Goal: Navigation & Orientation: Find specific page/section

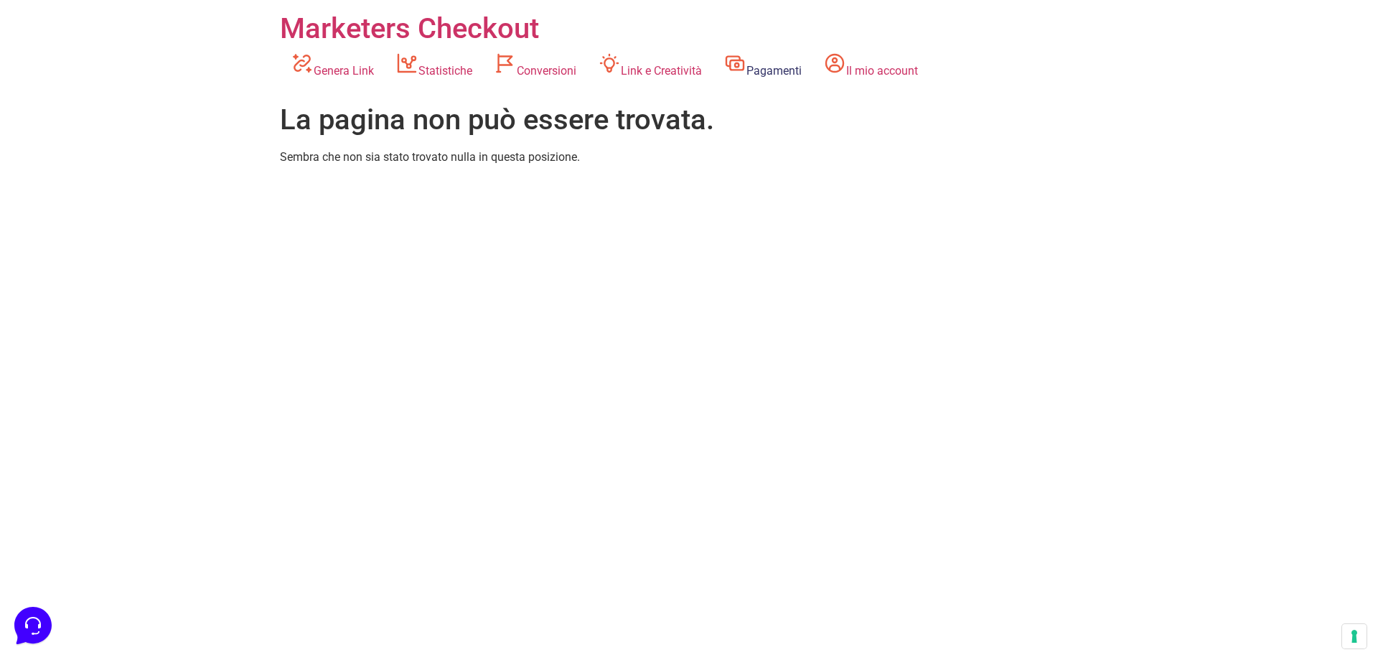
click at [812, 49] on link "Pagamenti" at bounding box center [763, 65] width 100 height 39
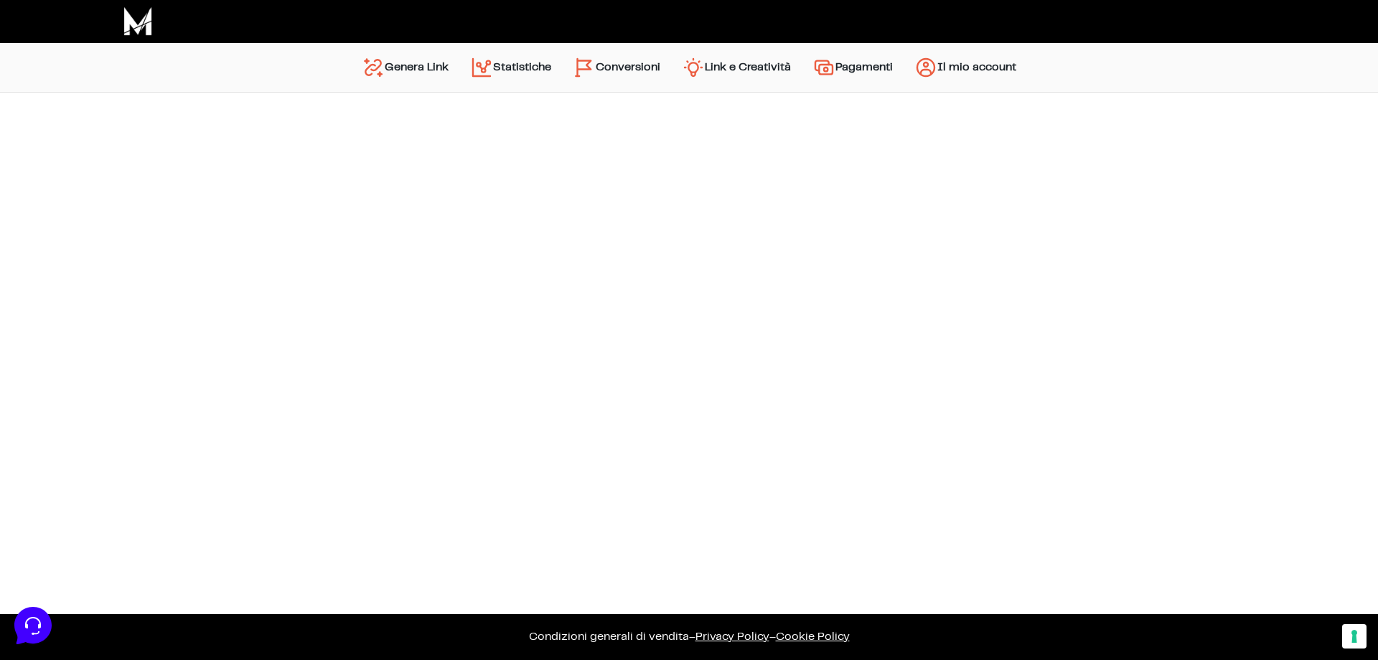
click at [970, 66] on link "Il mio account" at bounding box center [965, 67] width 123 height 34
click at [855, 67] on link "Pagamenti" at bounding box center [853, 67] width 102 height 34
click at [1353, 634] on button "Le tue preferenze relative al consenso per le tecnologie di tracciamento" at bounding box center [1354, 636] width 24 height 24
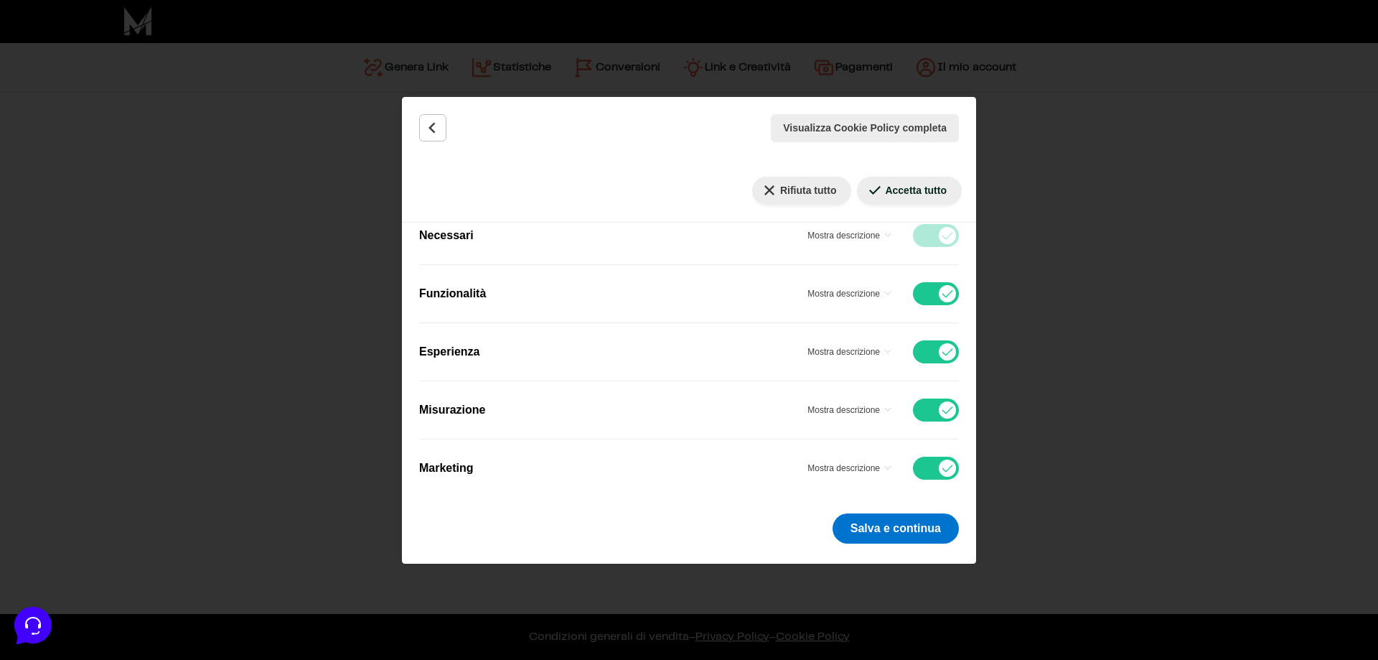
scroll to position [398, 0]
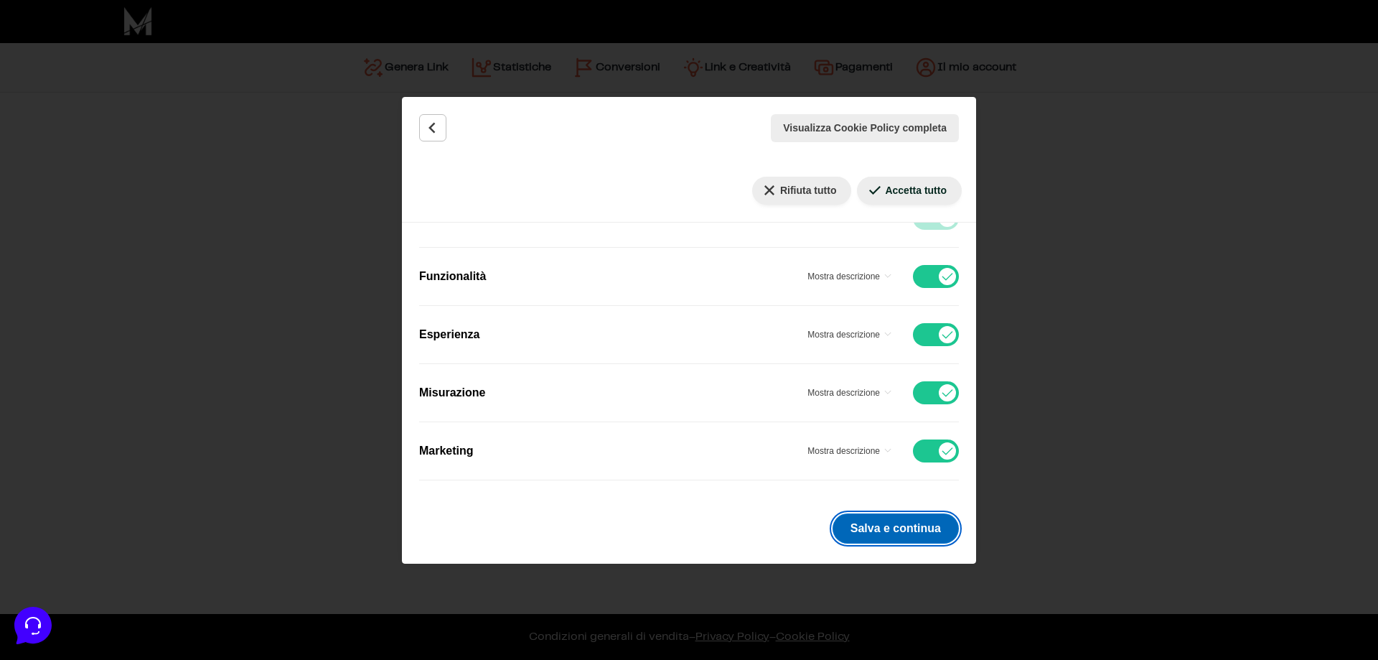
click at [905, 526] on button "Salva e continua" at bounding box center [895, 528] width 126 height 30
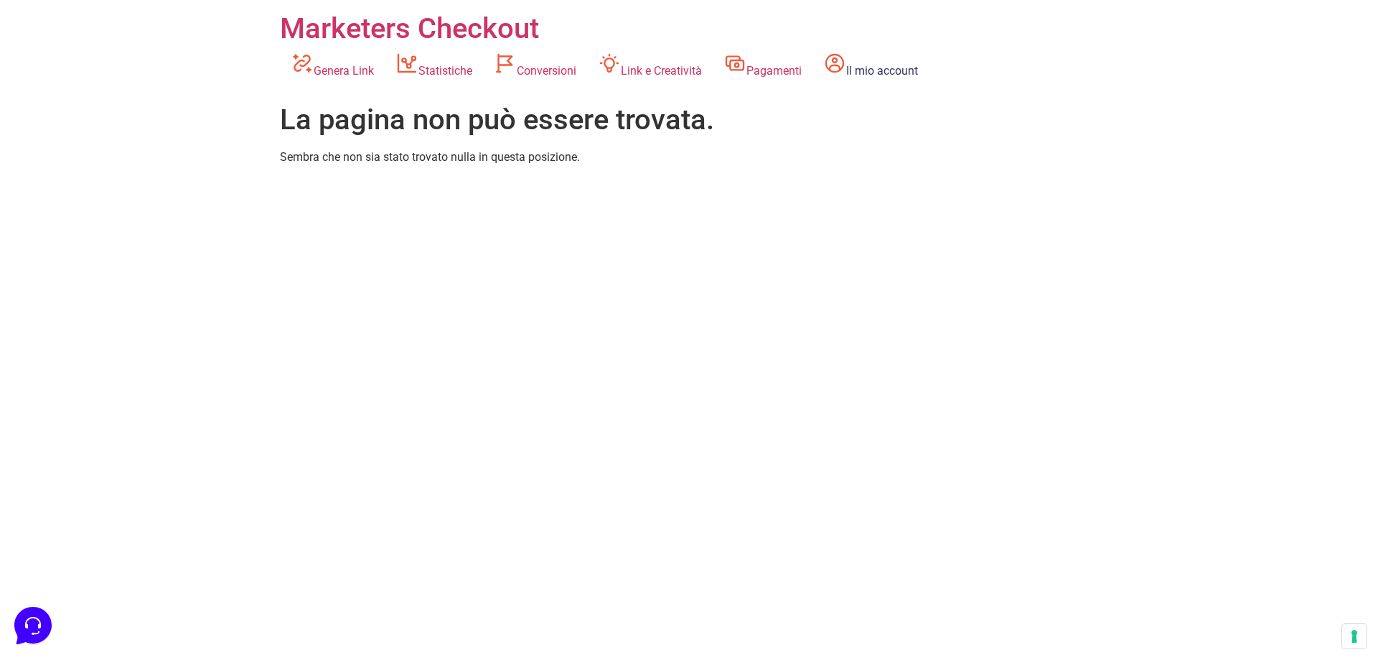
click at [882, 68] on link "Il mio account" at bounding box center [870, 65] width 116 height 39
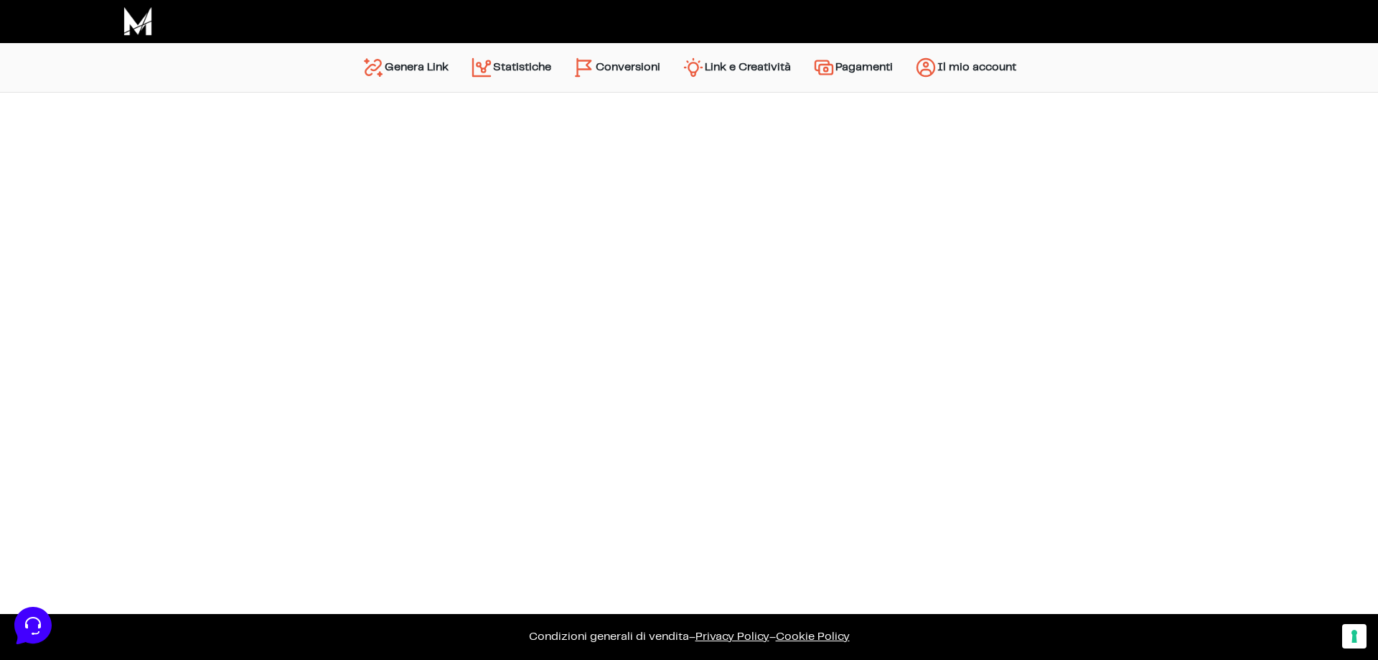
click at [993, 67] on link "Il mio account" at bounding box center [965, 67] width 123 height 34
